Goal: Task Accomplishment & Management: Manage account settings

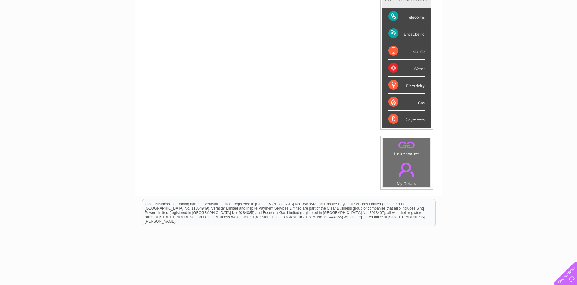
scroll to position [115, 0]
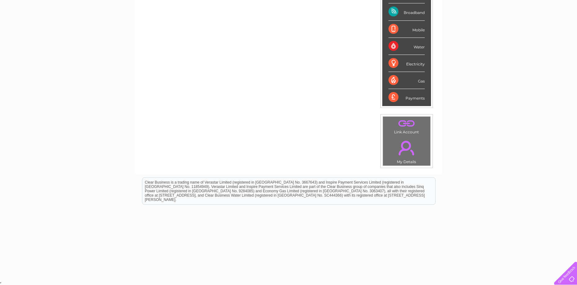
click at [411, 13] on div "Broadband" at bounding box center [407, 11] width 36 height 17
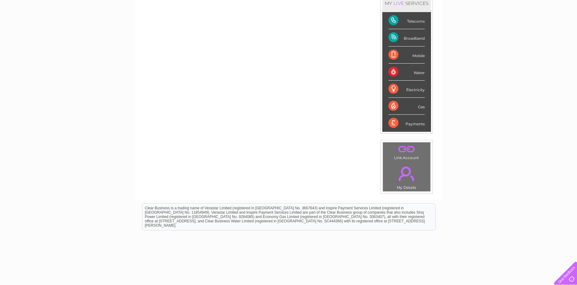
scroll to position [53, 0]
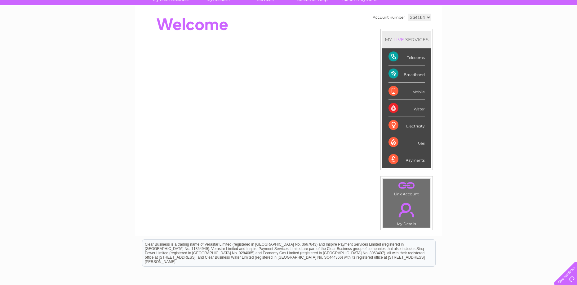
click at [389, 59] on div "Telecoms" at bounding box center [407, 56] width 36 height 17
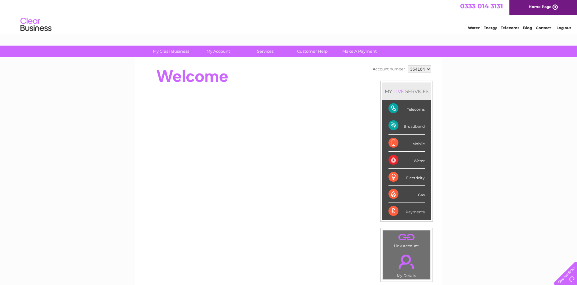
scroll to position [0, 0]
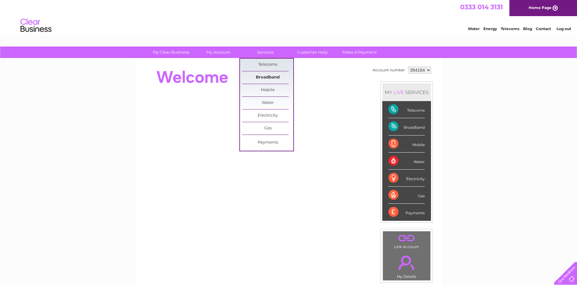
click at [271, 79] on link "Broadband" at bounding box center [267, 77] width 51 height 12
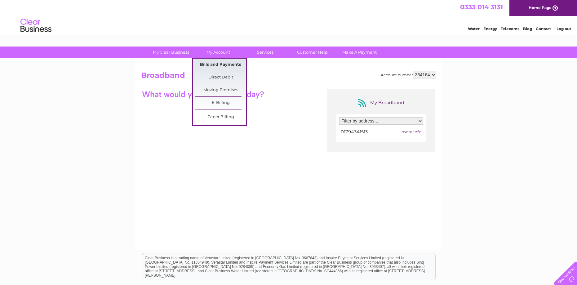
click at [220, 60] on link "Bills and Payments" at bounding box center [220, 65] width 51 height 12
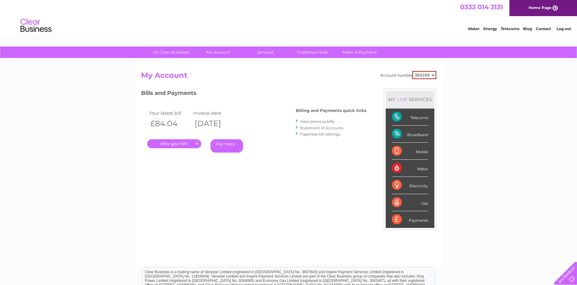
click at [181, 146] on link "." at bounding box center [174, 143] width 54 height 9
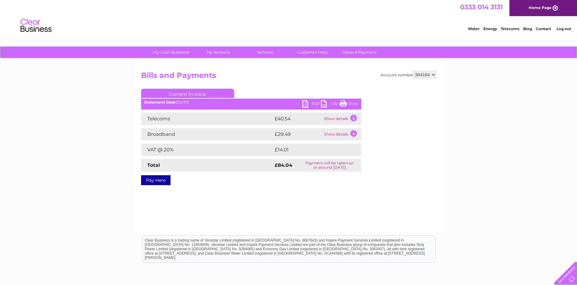
click at [306, 102] on link "PDF" at bounding box center [311, 104] width 19 height 9
click at [561, 30] on link "Log out" at bounding box center [564, 28] width 15 height 5
